Goal: Task Accomplishment & Management: Complete application form

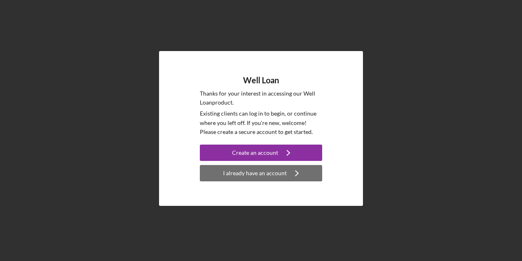
click at [227, 173] on div "I already have an account" at bounding box center [255, 173] width 64 height 16
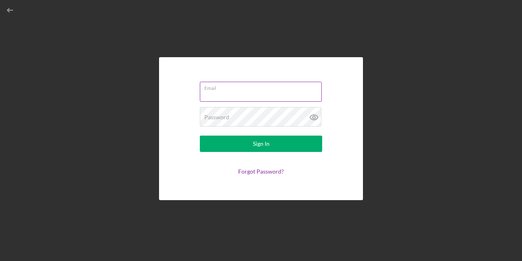
click at [235, 89] on div "Email" at bounding box center [261, 92] width 122 height 20
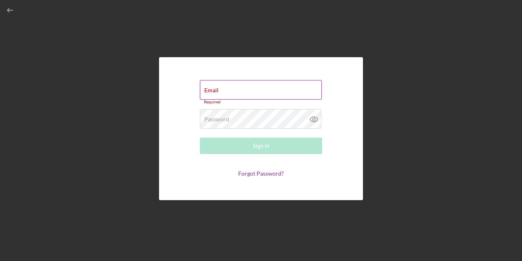
click at [235, 89] on div "Email Required" at bounding box center [261, 92] width 122 height 24
type input "[EMAIL_ADDRESS][DOMAIN_NAME]"
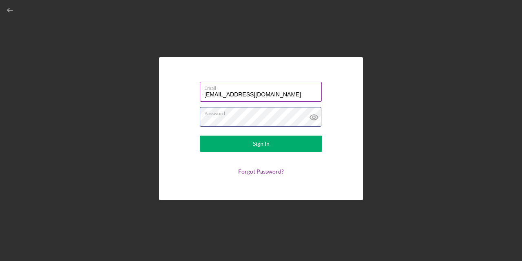
click at [200, 135] on button "Sign In" at bounding box center [261, 143] width 122 height 16
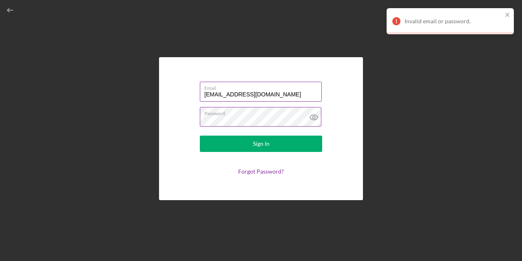
click at [314, 117] on icon at bounding box center [314, 117] width 20 height 20
click at [200, 135] on button "Sign In" at bounding box center [261, 143] width 122 height 16
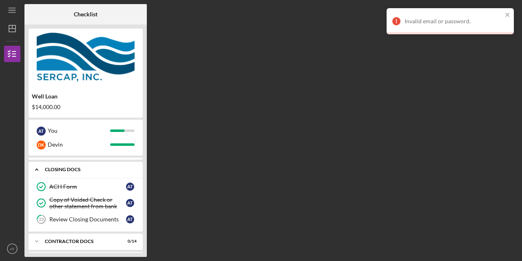
scroll to position [82, 0]
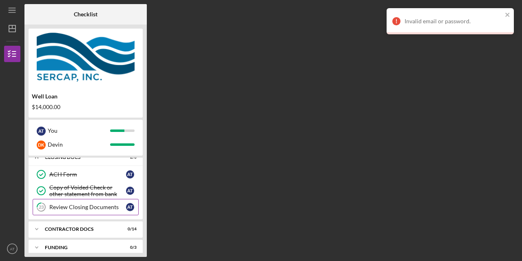
click at [113, 211] on link "23 Review Closing Documents A T" at bounding box center [86, 207] width 106 height 16
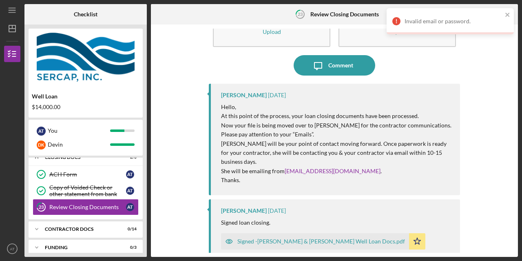
scroll to position [88, 0]
